Goal: Task Accomplishment & Management: Manage account settings

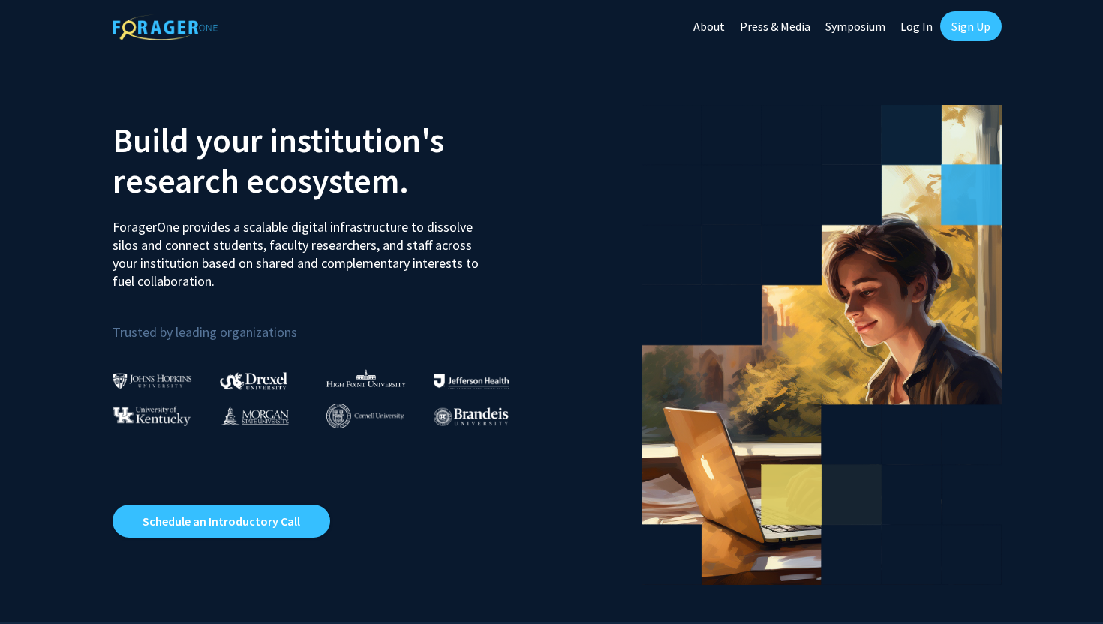
click at [971, 34] on link "Sign Up" at bounding box center [971, 26] width 62 height 30
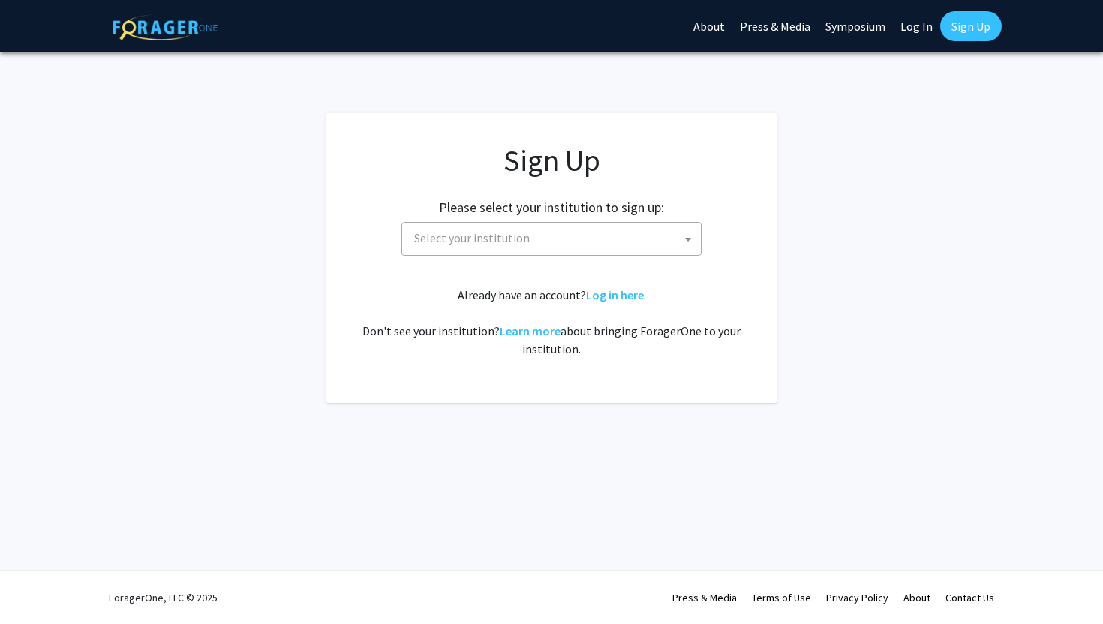
click at [611, 243] on span "Select your institution" at bounding box center [554, 238] width 293 height 31
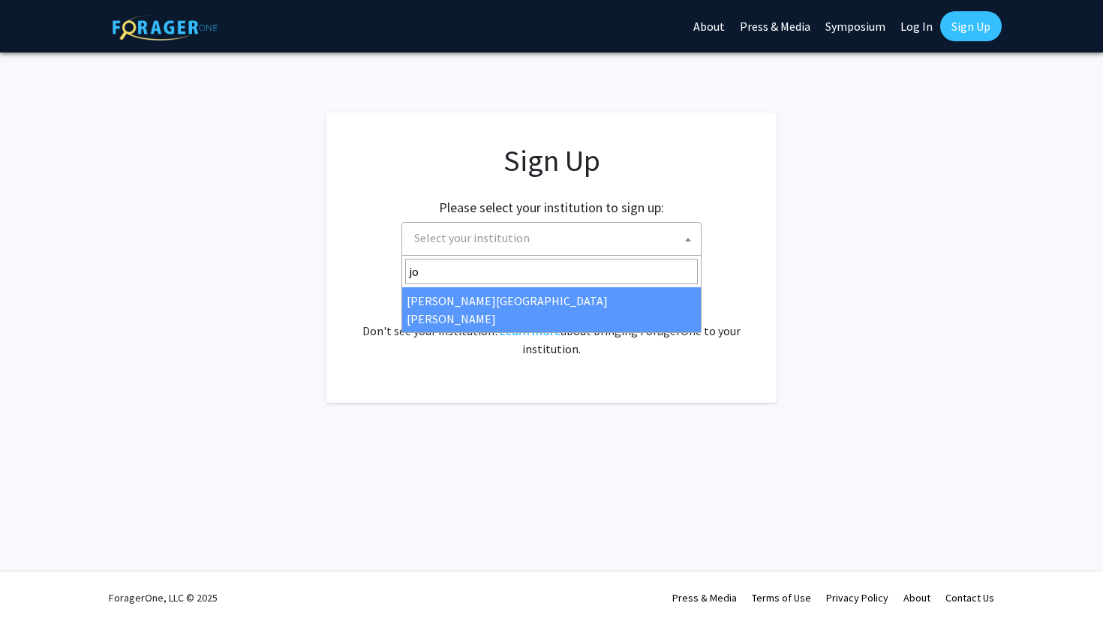
type input "joh"
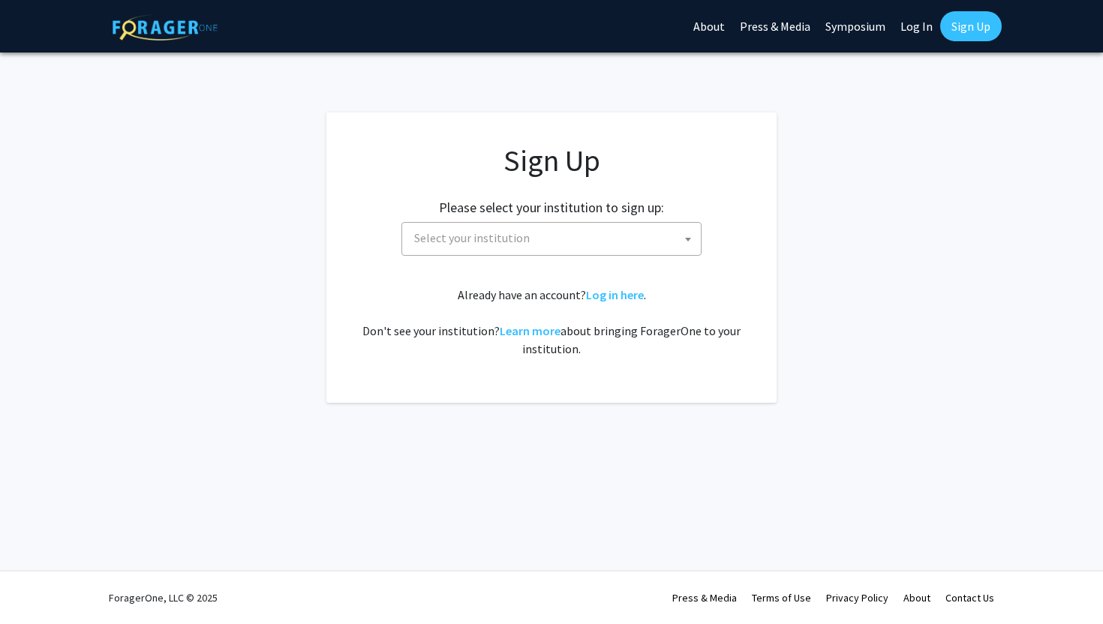
click at [903, 25] on link "Log In" at bounding box center [916, 26] width 47 height 53
select select
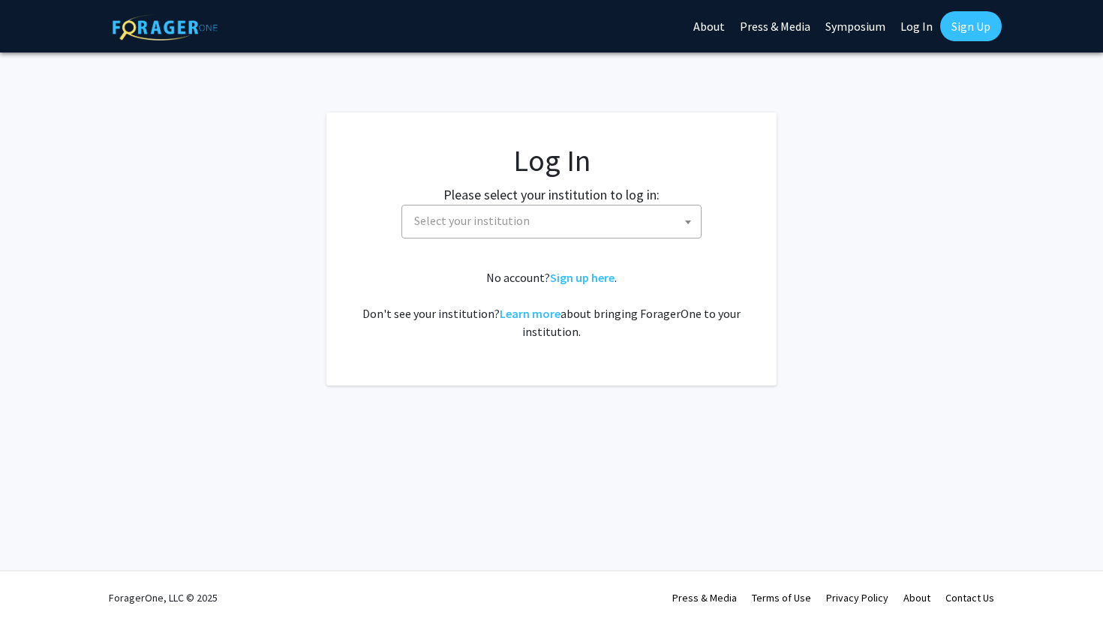
click at [542, 242] on fg-card-body "Log In Please select your institution to log in: [GEOGRAPHIC_DATA] [GEOGRAPHIC_…" at bounding box center [551, 249] width 390 height 213
click at [537, 226] on span "Select your institution" at bounding box center [554, 221] width 293 height 31
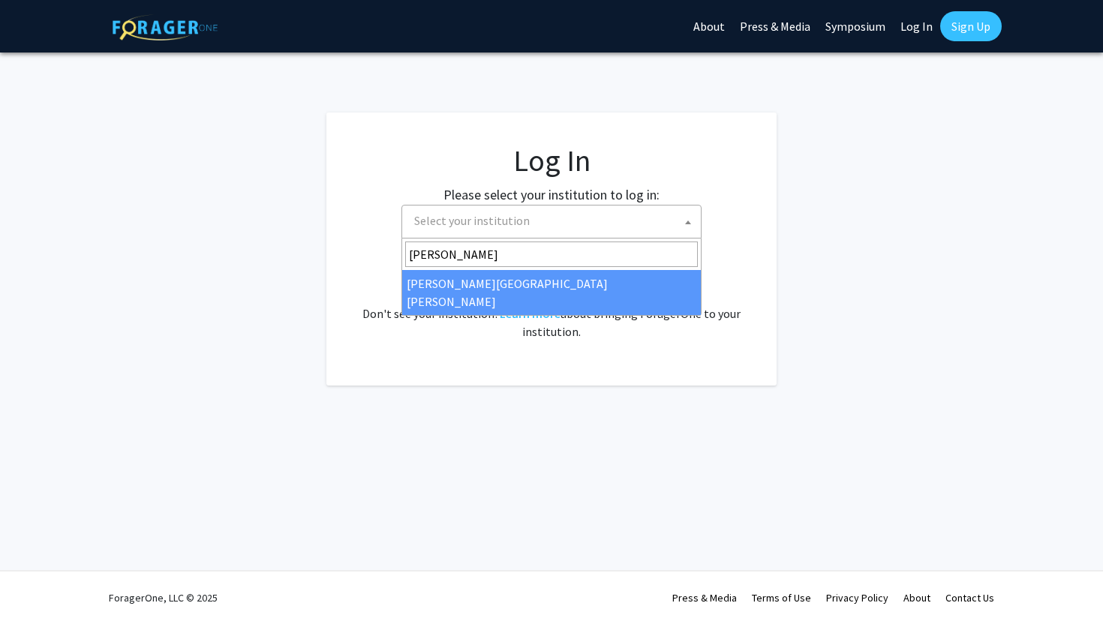
type input "[PERSON_NAME]"
select select "1"
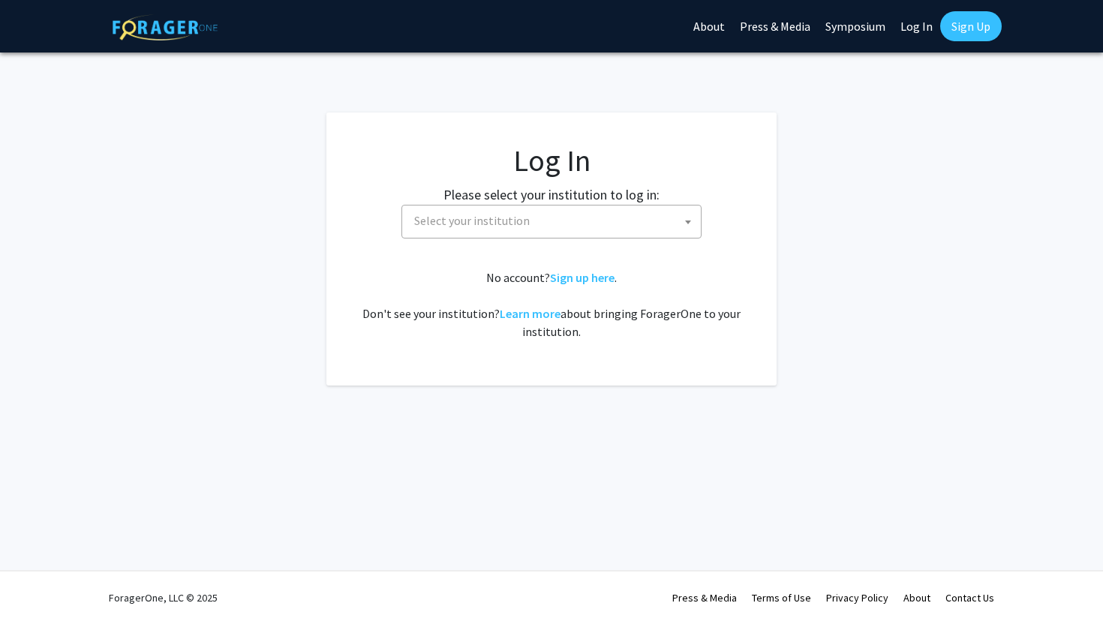
select select
